Goal: Transaction & Acquisition: Download file/media

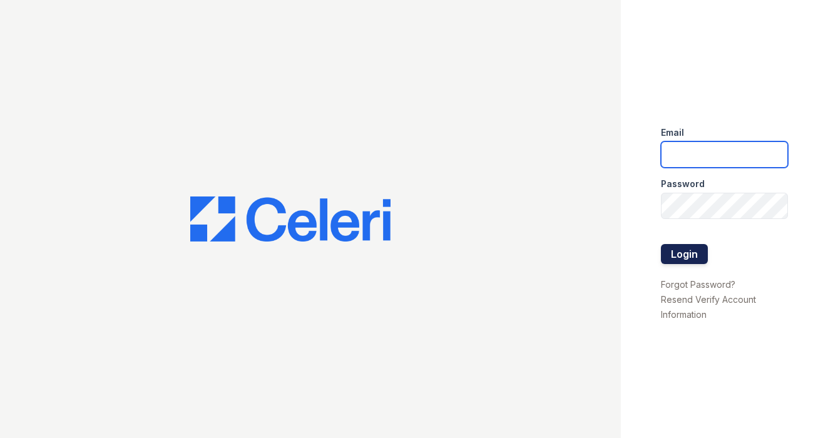
type input "ashleighslanepm@gmail.com"
click at [688, 252] on button "Login" at bounding box center [684, 254] width 47 height 20
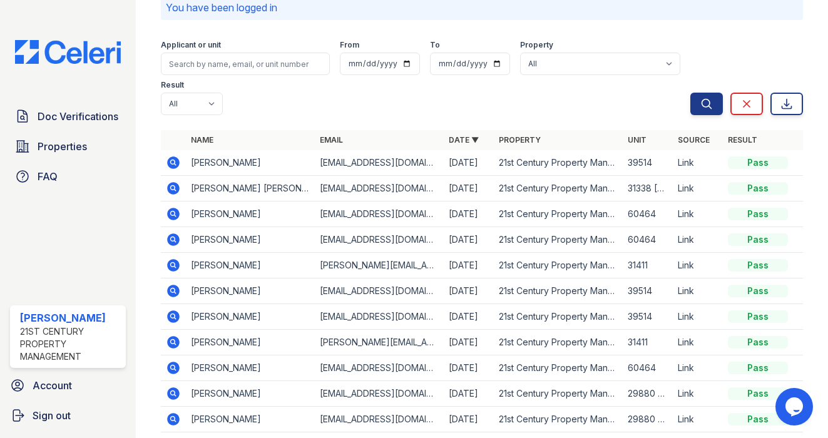
click at [171, 267] on icon at bounding box center [173, 265] width 13 height 13
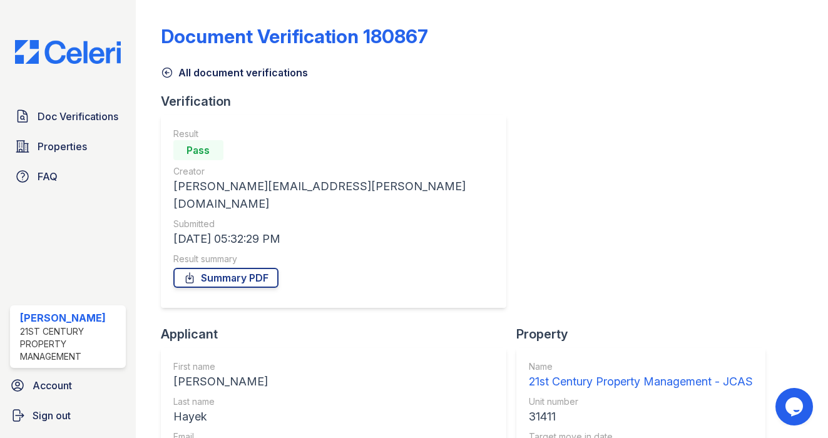
scroll to position [151, 0]
